Goal: Register for event/course

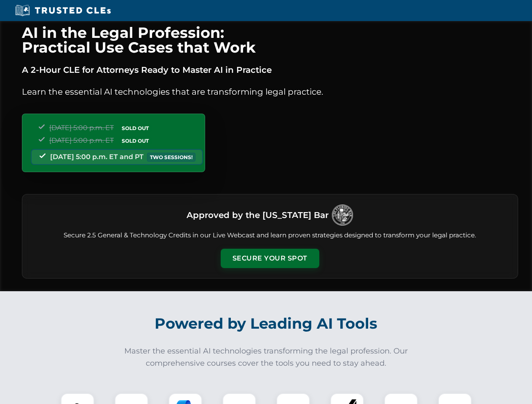
click at [270, 259] on button "Secure Your Spot" at bounding box center [270, 258] width 99 height 19
click at [77, 399] on img at bounding box center [77, 410] width 24 height 24
